Goal: Task Accomplishment & Management: Complete application form

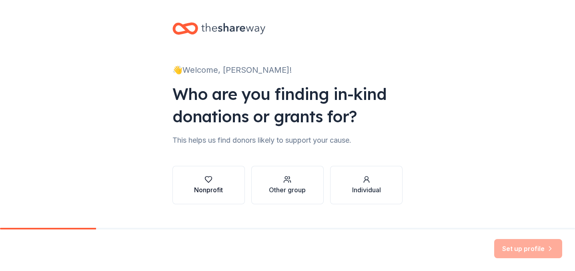
click at [205, 189] on div "Nonprofit" at bounding box center [208, 190] width 29 height 10
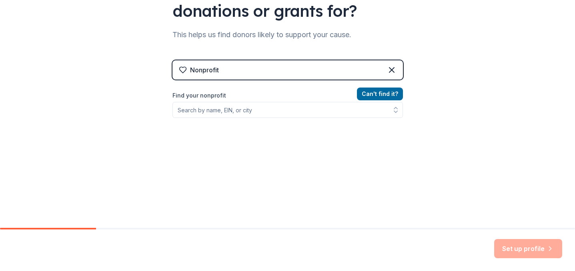
scroll to position [106, 0]
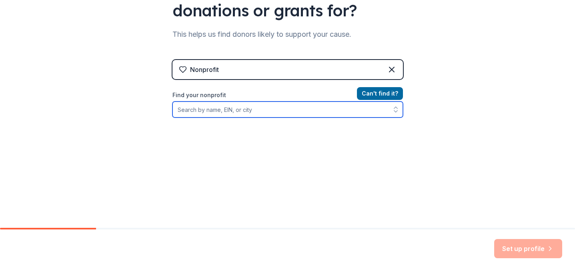
click at [321, 108] on input "Find your nonprofit" at bounding box center [288, 110] width 231 height 16
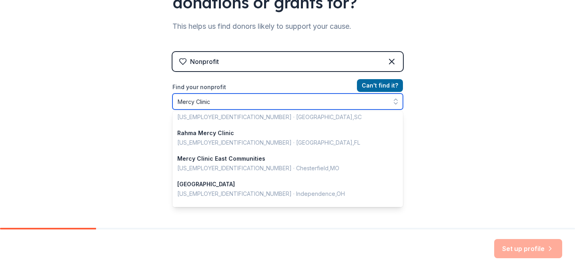
scroll to position [0, 0]
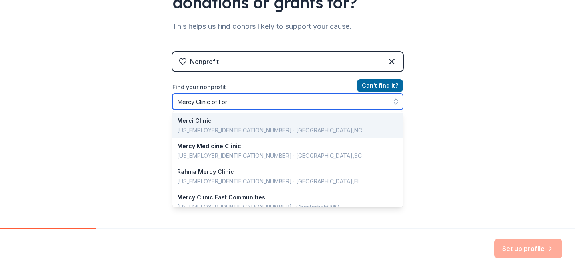
type input "Mercy Clinic of Fort"
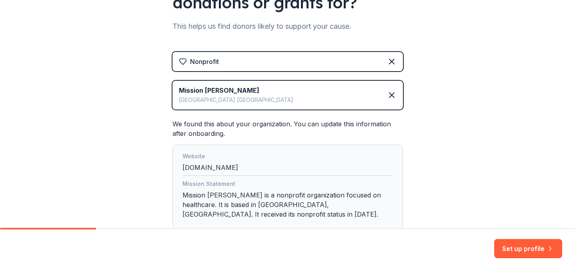
scroll to position [170, 0]
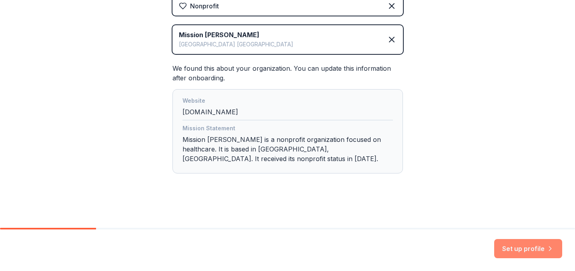
click at [540, 250] on button "Set up profile" at bounding box center [528, 248] width 68 height 19
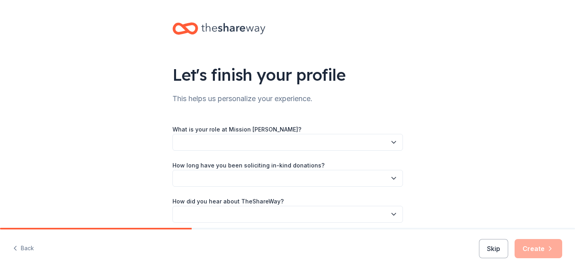
click at [345, 143] on button "button" at bounding box center [288, 142] width 231 height 17
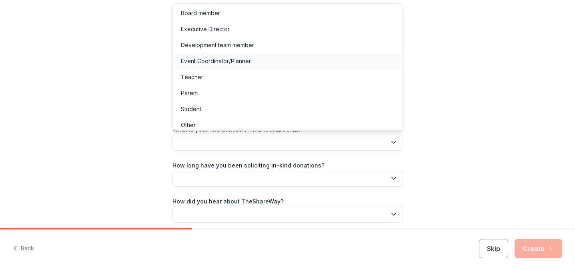
click at [311, 63] on div "Event Coordinator/Planner" at bounding box center [288, 61] width 227 height 16
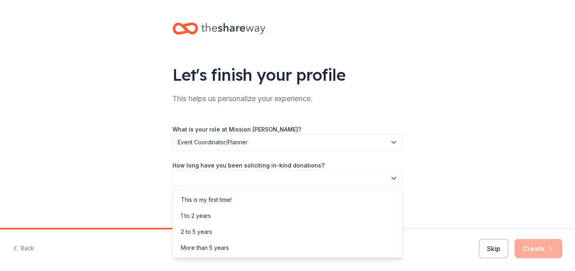
click at [303, 176] on button "button" at bounding box center [288, 178] width 231 height 17
click at [284, 212] on div "1 to 2 years" at bounding box center [288, 216] width 227 height 16
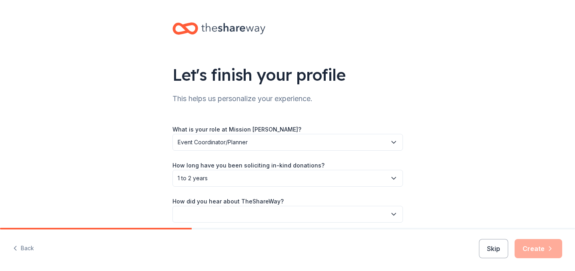
scroll to position [33, 0]
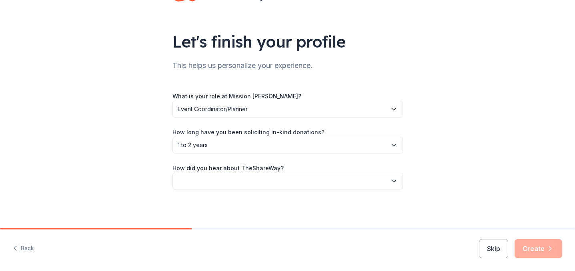
click at [281, 182] on button "button" at bounding box center [288, 181] width 231 height 17
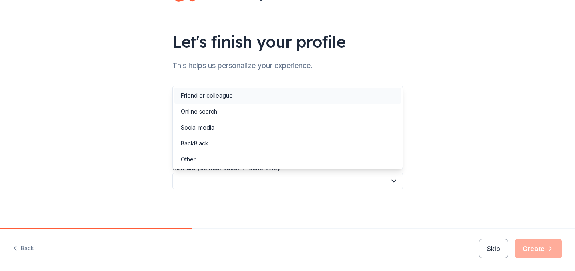
click at [317, 99] on div "Friend or colleague" at bounding box center [288, 96] width 227 height 16
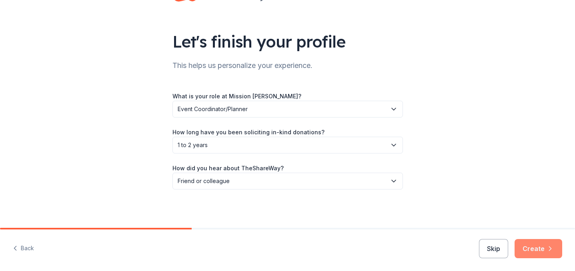
click at [536, 245] on button "Create" at bounding box center [539, 248] width 48 height 19
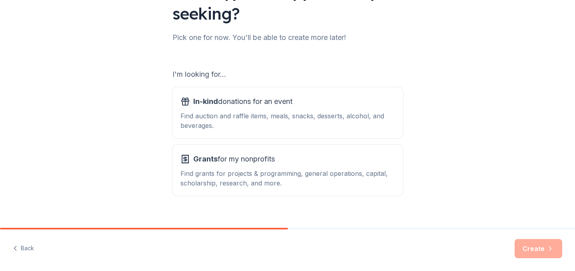
scroll to position [95, 0]
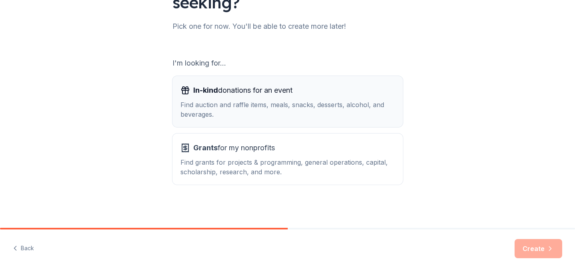
click at [294, 103] on div "Find auction and raffle items, meals, snacks, desserts, alcohol, and beverages." at bounding box center [288, 109] width 215 height 19
click at [250, 98] on div "In-kind donations for an event Find auction and raffle items, meals, snacks, de…" at bounding box center [288, 101] width 215 height 35
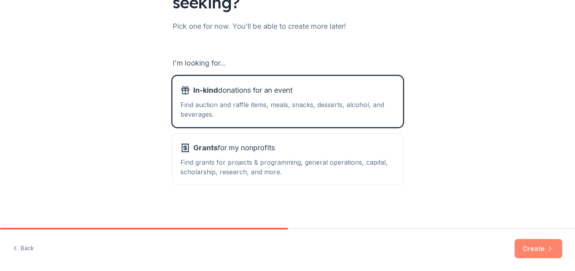
click at [540, 247] on button "Create" at bounding box center [539, 248] width 48 height 19
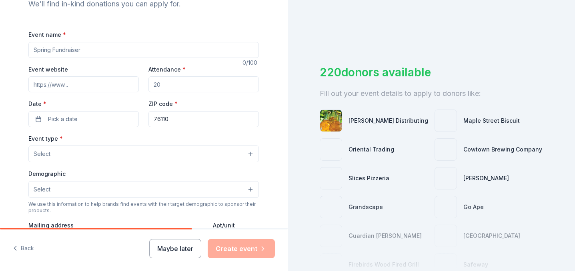
scroll to position [95, 0]
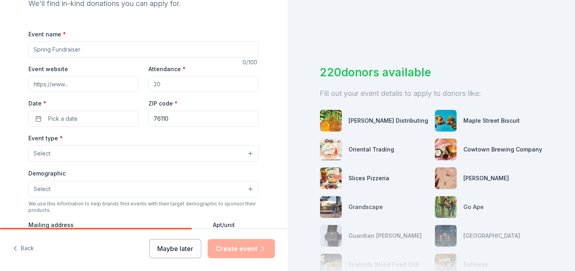
click at [84, 48] on input "Event name *" at bounding box center [143, 50] width 231 height 16
click at [70, 51] on input "Event name *" at bounding box center [143, 50] width 231 height 16
type input "Dinner for Mercy"
click at [86, 86] on input "Event website" at bounding box center [83, 84] width 111 height 16
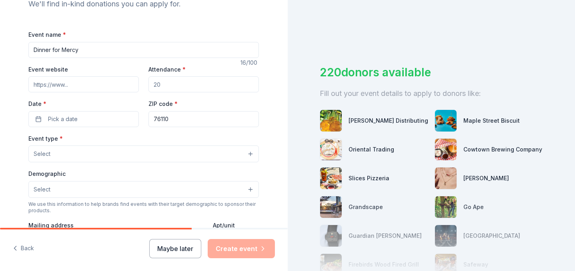
paste input "[URL][DOMAIN_NAME]"
type input "[URL][DOMAIN_NAME]"
type input "250"
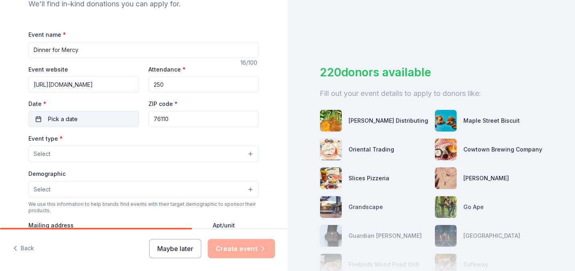
click at [69, 121] on span "Pick a date" at bounding box center [63, 120] width 30 height 10
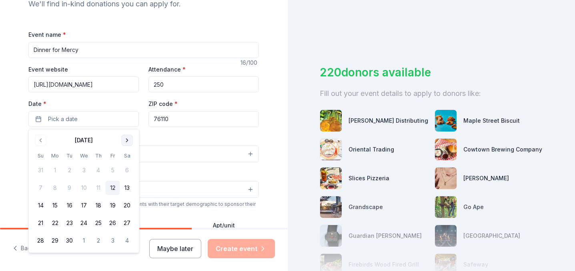
click at [127, 141] on button "Go to next month" at bounding box center [127, 140] width 11 height 11
click at [97, 203] on button "13" at bounding box center [98, 206] width 14 height 14
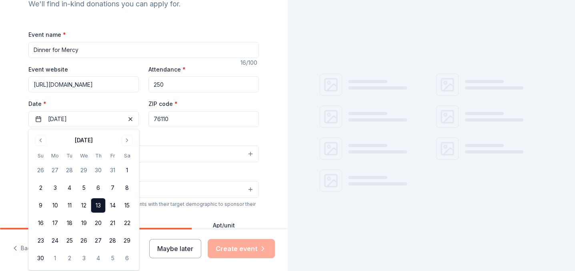
click at [203, 122] on input "76110" at bounding box center [204, 119] width 111 height 16
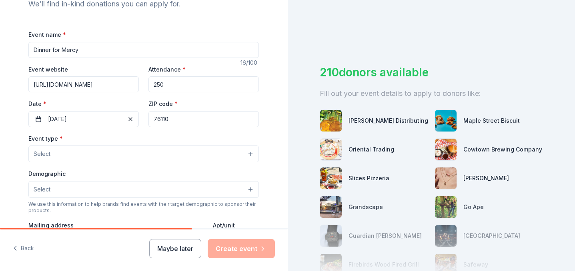
click at [135, 154] on button "Select" at bounding box center [143, 154] width 231 height 17
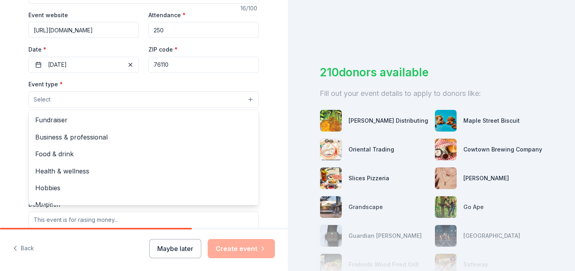
scroll to position [150, 0]
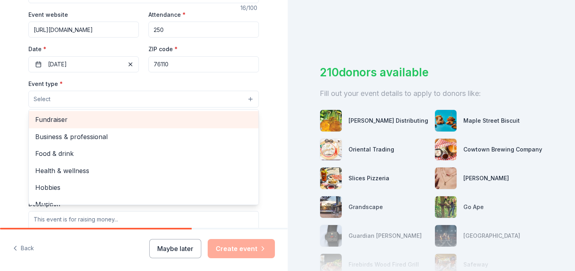
click at [120, 125] on span "Fundraiser" at bounding box center [143, 120] width 217 height 10
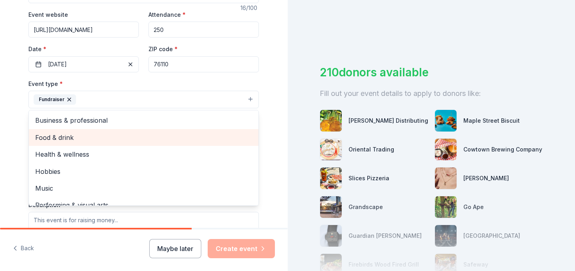
click at [106, 133] on span "Food & drink" at bounding box center [143, 138] width 217 height 10
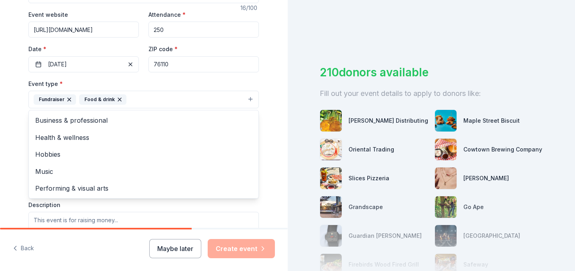
click at [143, 84] on div "Event type * Fundraiser Food & drink Business & professional Health & wellness …" at bounding box center [143, 94] width 231 height 30
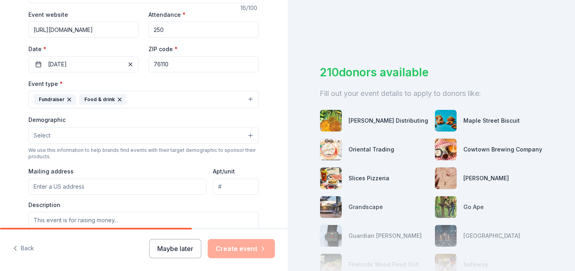
click at [98, 134] on button "Select" at bounding box center [143, 135] width 231 height 17
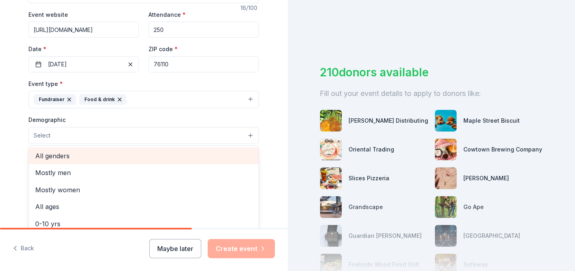
click at [89, 155] on span "All genders" at bounding box center [143, 156] width 217 height 10
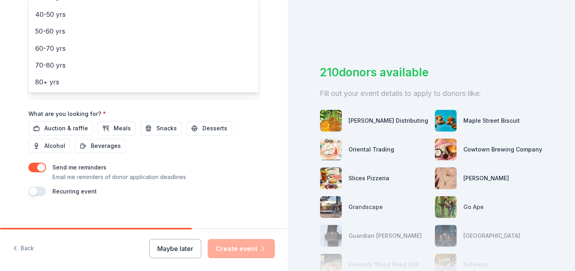
scroll to position [302, 0]
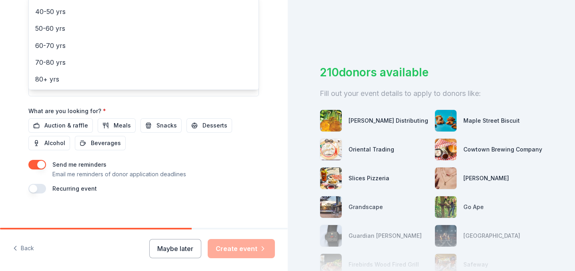
click at [60, 124] on div "Event name * Dinner for Mercy 16 /100 Event website [URL][DOMAIN_NAME] Attendan…" at bounding box center [143, 8] width 231 height 372
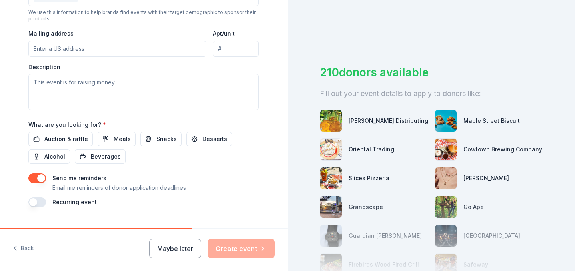
scroll to position [287, 0]
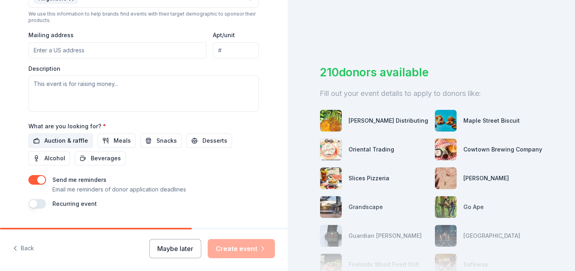
click at [76, 139] on span "Auction & raffle" at bounding box center [66, 141] width 44 height 10
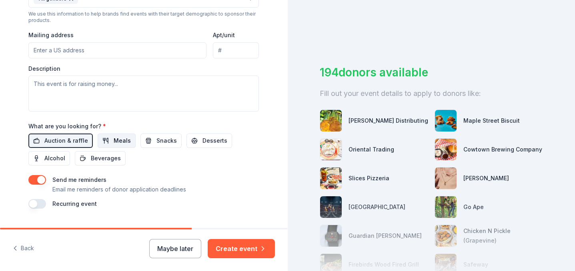
click at [120, 141] on span "Meals" at bounding box center [122, 141] width 17 height 10
click at [110, 136] on button "Meals" at bounding box center [117, 141] width 38 height 14
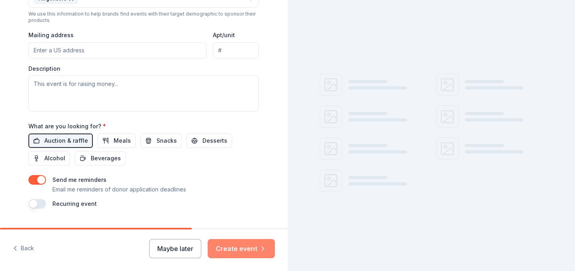
click at [240, 248] on button "Create event" at bounding box center [241, 248] width 67 height 19
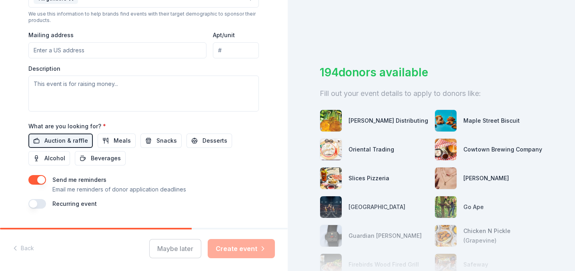
scroll to position [306, 0]
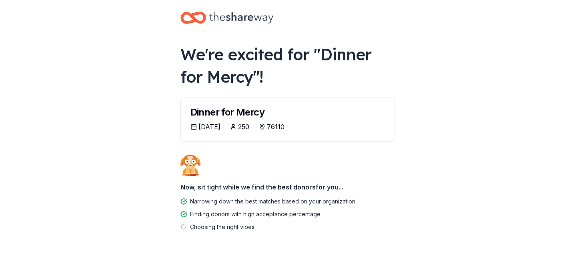
scroll to position [21, 0]
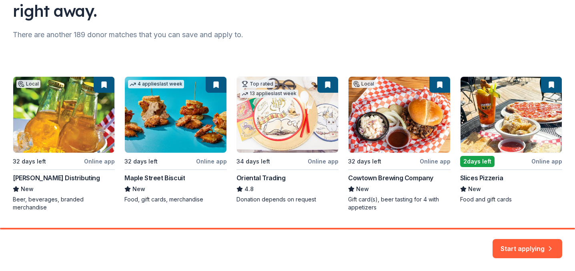
scroll to position [95, 0]
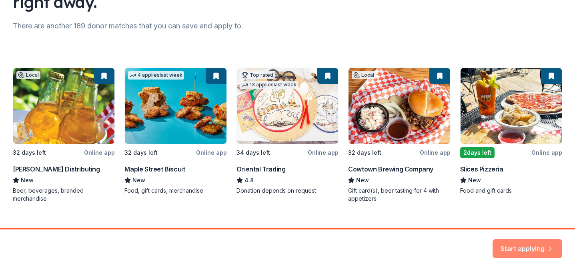
click at [522, 248] on button "Start applying" at bounding box center [528, 244] width 70 height 19
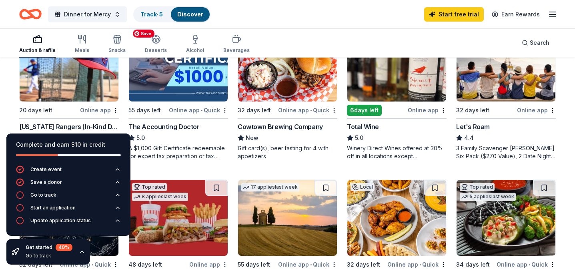
scroll to position [432, 0]
